Goal: Download file/media

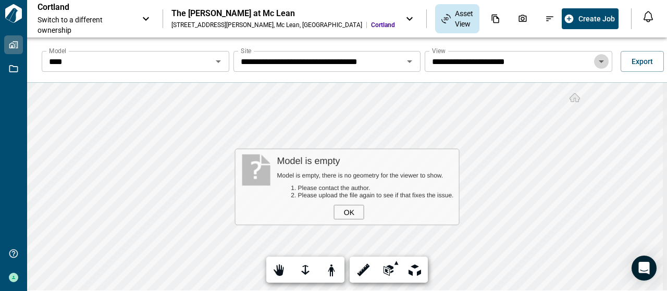
click at [600, 60] on icon "Open" at bounding box center [601, 61] width 13 height 13
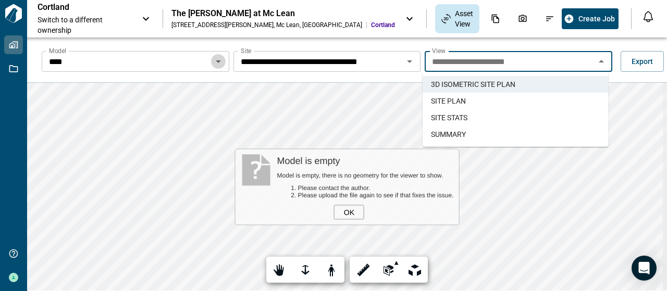
click at [217, 60] on icon "Open" at bounding box center [218, 61] width 13 height 13
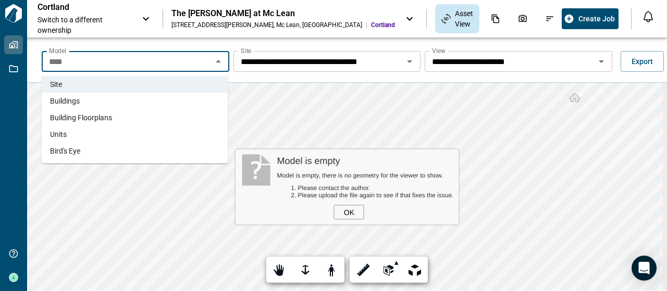
click at [162, 140] on li "Units" at bounding box center [135, 134] width 186 height 17
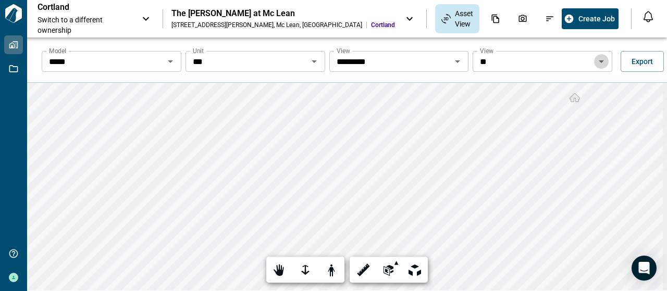
click at [599, 60] on icon "Open" at bounding box center [601, 61] width 5 height 3
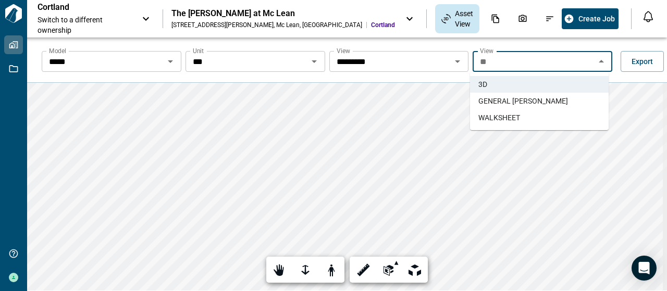
click at [564, 122] on li "WALKSHEET" at bounding box center [539, 117] width 139 height 17
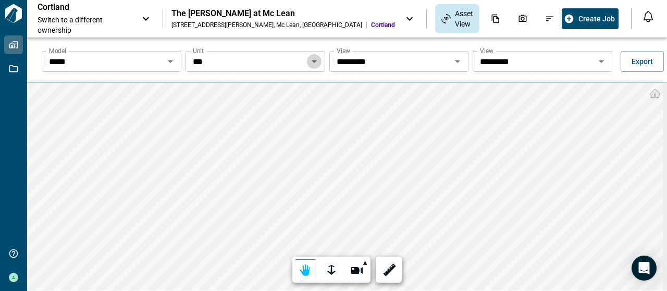
click at [310, 67] on icon "Open" at bounding box center [314, 61] width 13 height 13
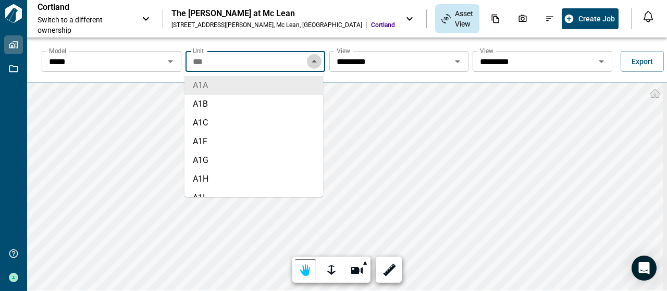
click at [310, 67] on icon "Close" at bounding box center [314, 61] width 13 height 13
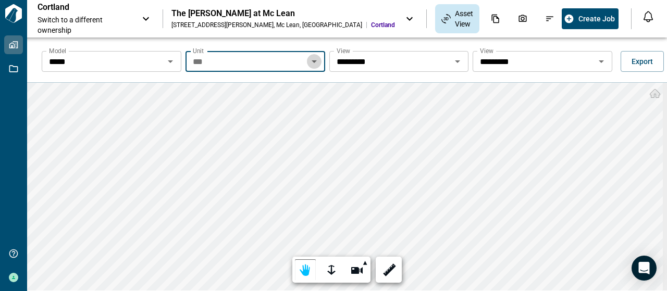
click at [310, 67] on icon "Open" at bounding box center [314, 61] width 13 height 13
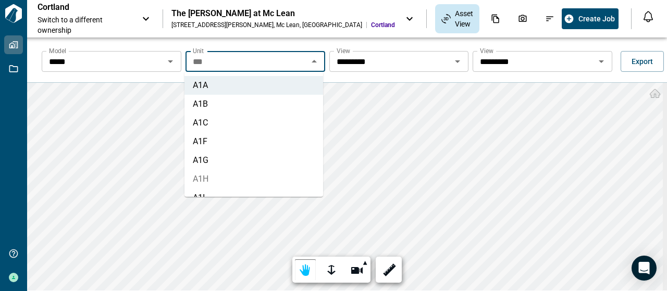
click at [285, 179] on li "A1H" at bounding box center [253, 179] width 139 height 19
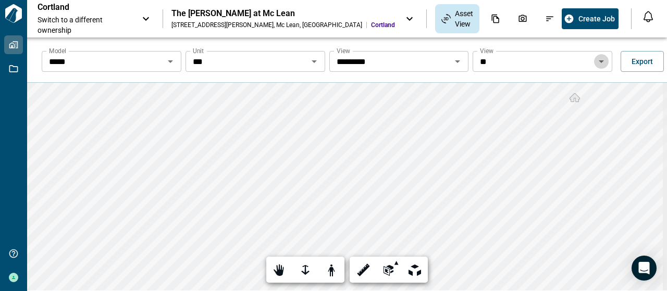
click at [599, 61] on icon "Open" at bounding box center [601, 61] width 5 height 3
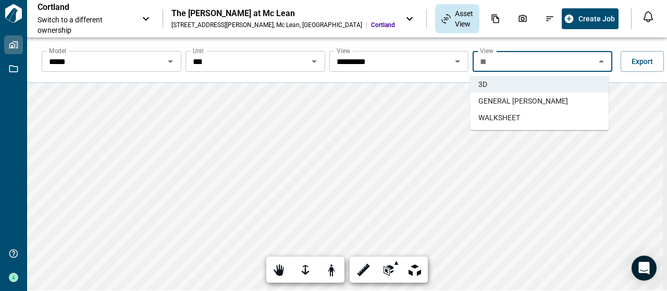
click at [570, 115] on li "WALKSHEET" at bounding box center [539, 117] width 139 height 17
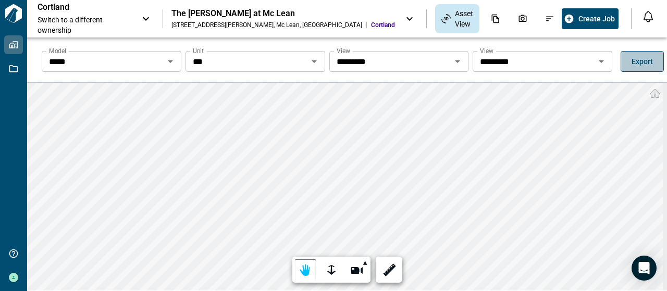
click at [637, 61] on span "Export" at bounding box center [641, 61] width 21 height 10
drag, startPoint x: 652, startPoint y: 141, endPoint x: 188, endPoint y: 146, distance: 464.1
click at [185, 291] on div at bounding box center [333, 291] width 667 height 0
click at [641, 67] on button "Export" at bounding box center [641, 61] width 43 height 21
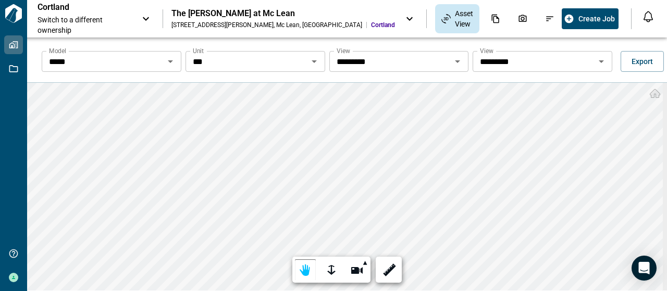
scroll to position [1504, 0]
click at [649, 268] on icon "Open Intercom Messenger" at bounding box center [644, 268] width 14 height 14
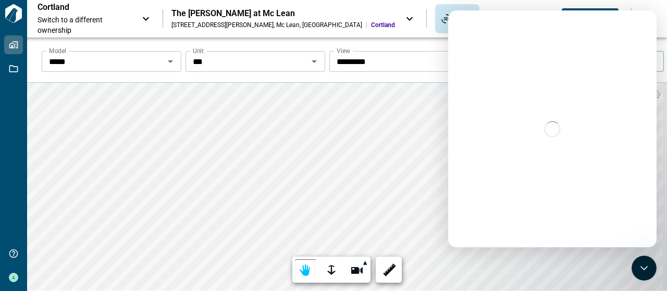
scroll to position [0, 0]
click at [147, 291] on div at bounding box center [333, 291] width 667 height 0
